Goal: Information Seeking & Learning: Learn about a topic

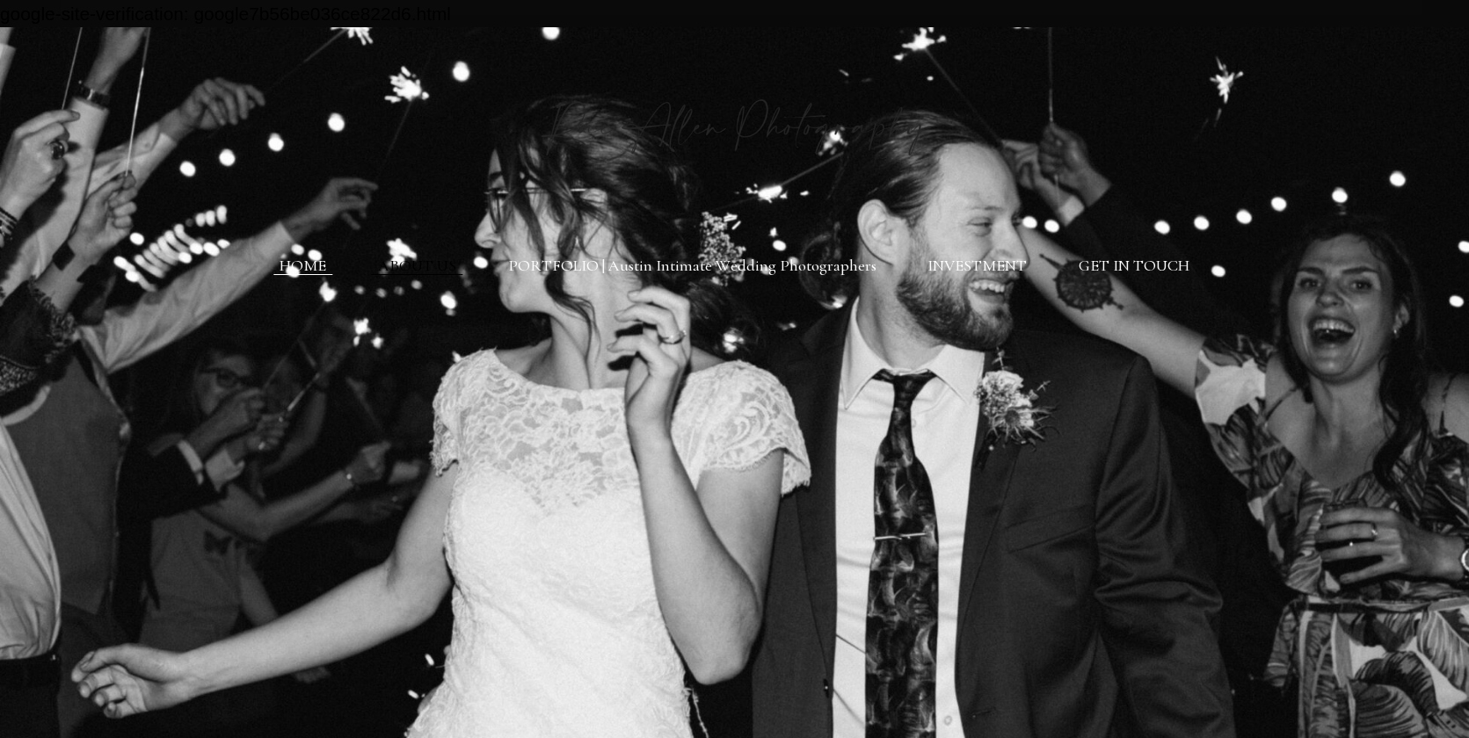
click at [427, 265] on link "ABOUT US" at bounding box center [417, 265] width 78 height 19
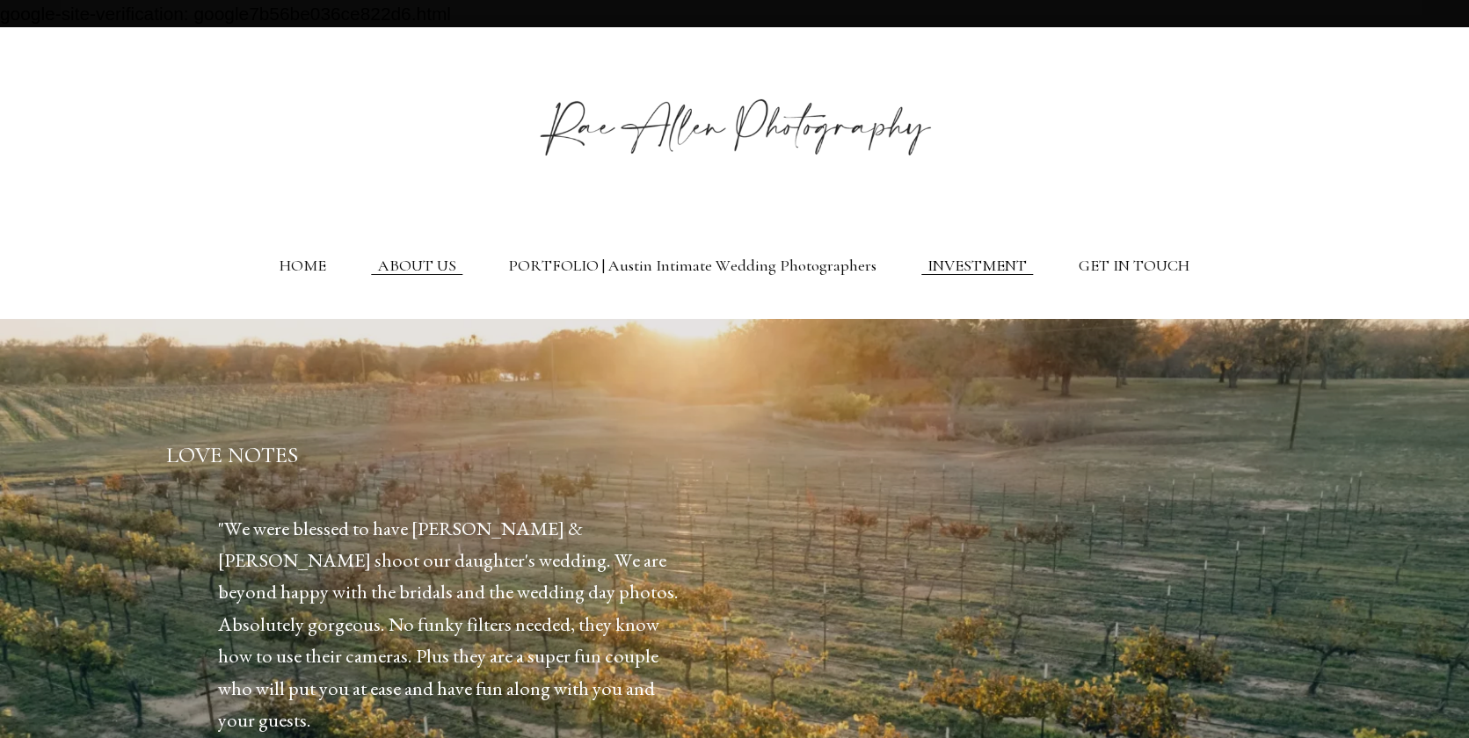
click at [1009, 272] on link "INVESTMENT" at bounding box center [976, 265] width 99 height 19
